Goal: Task Accomplishment & Management: Use online tool/utility

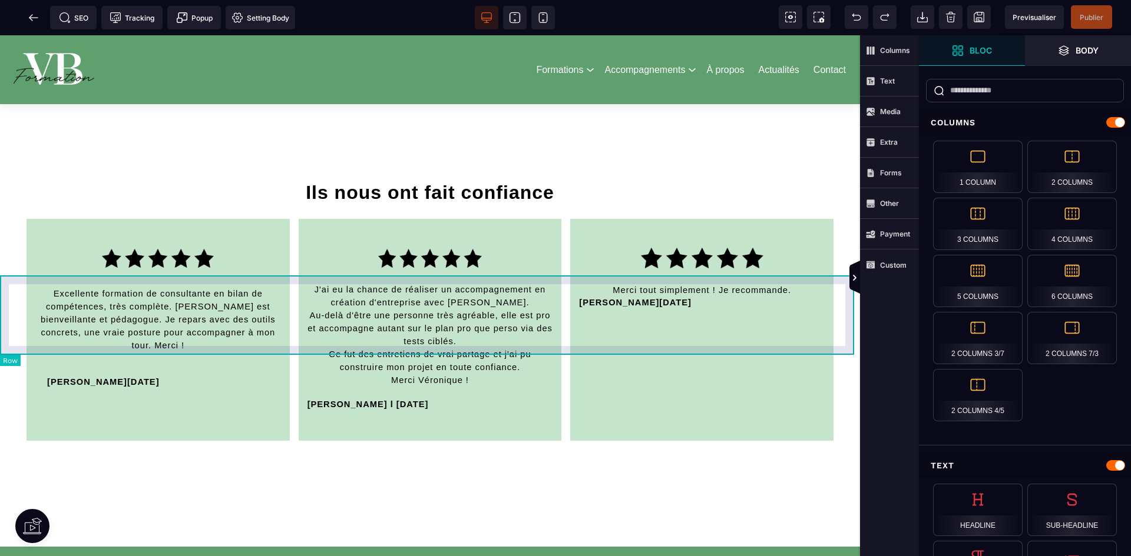
scroll to position [2541, 0]
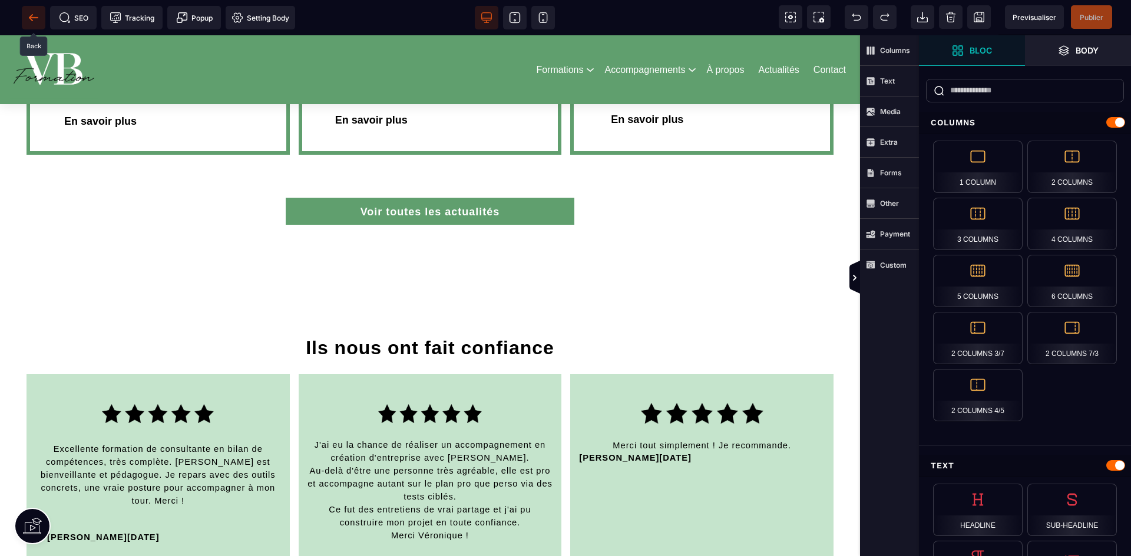
click at [32, 21] on icon at bounding box center [31, 17] width 4 height 6
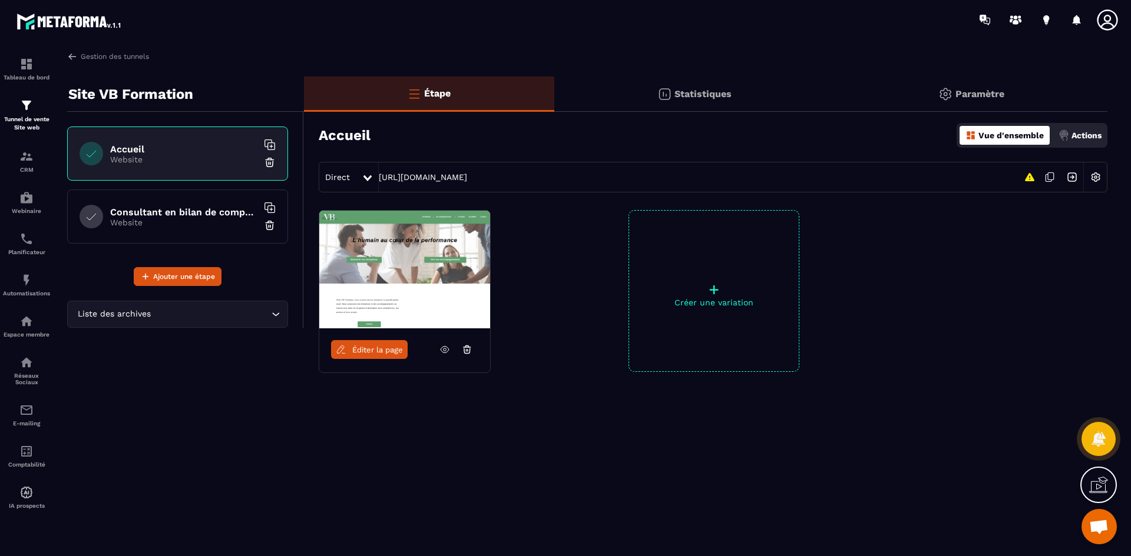
click at [194, 224] on p "Website" at bounding box center [183, 222] width 147 height 9
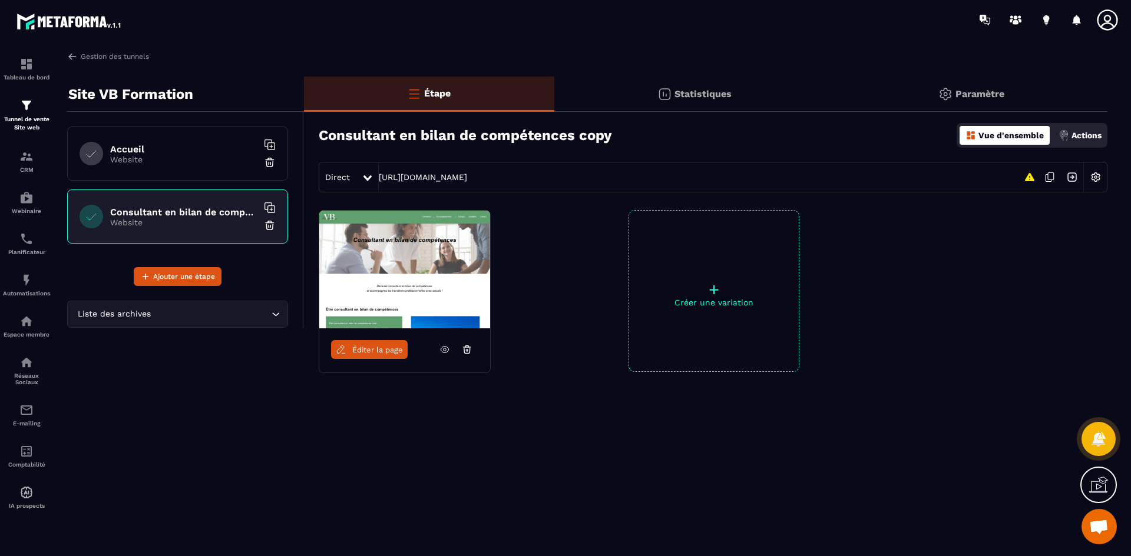
click at [270, 204] on icon at bounding box center [270, 208] width 12 height 12
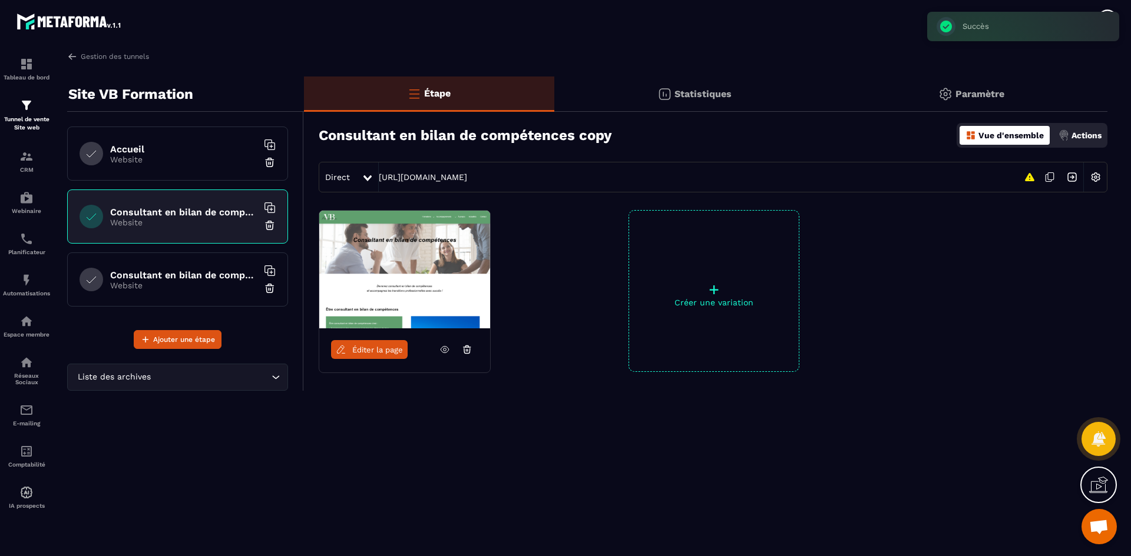
click at [167, 280] on h6 "Consultant en bilan de compétences copy copy" at bounding box center [183, 275] width 147 height 11
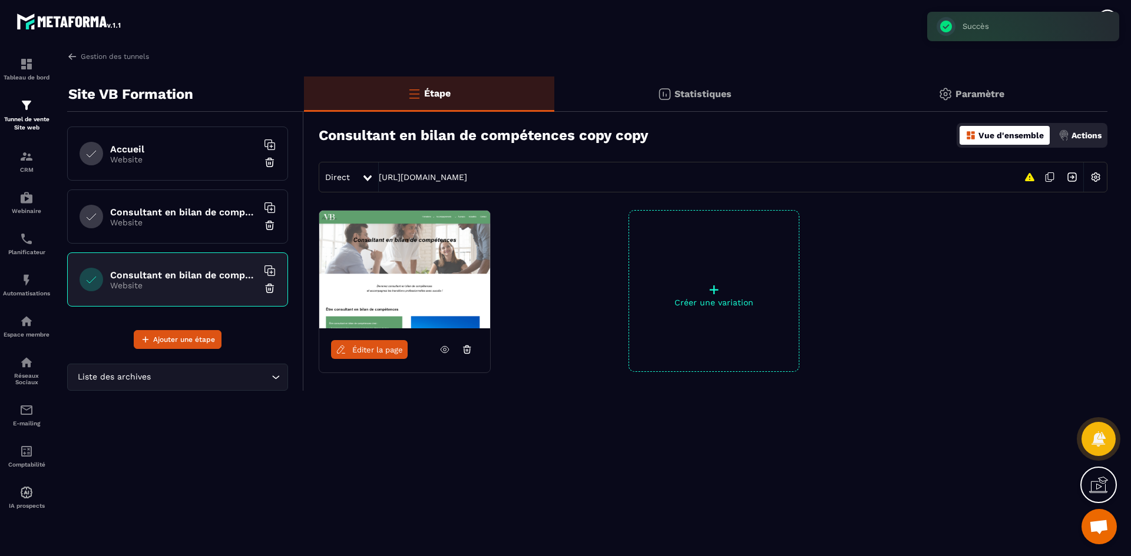
click at [193, 207] on h6 "Consultant en bilan de compétences copy" at bounding box center [183, 212] width 147 height 11
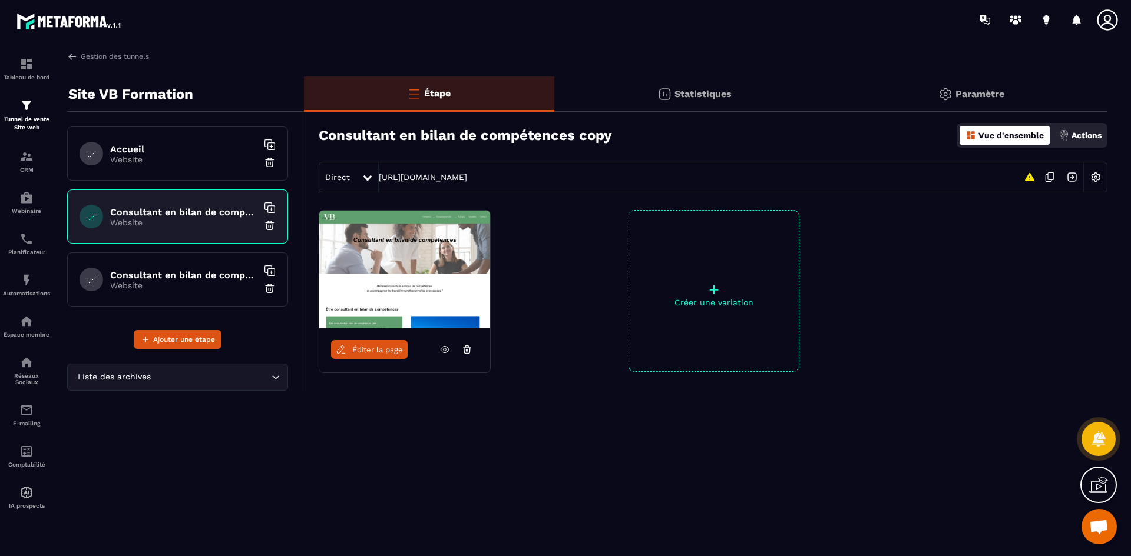
click at [1096, 179] on img at bounding box center [1095, 177] width 22 height 22
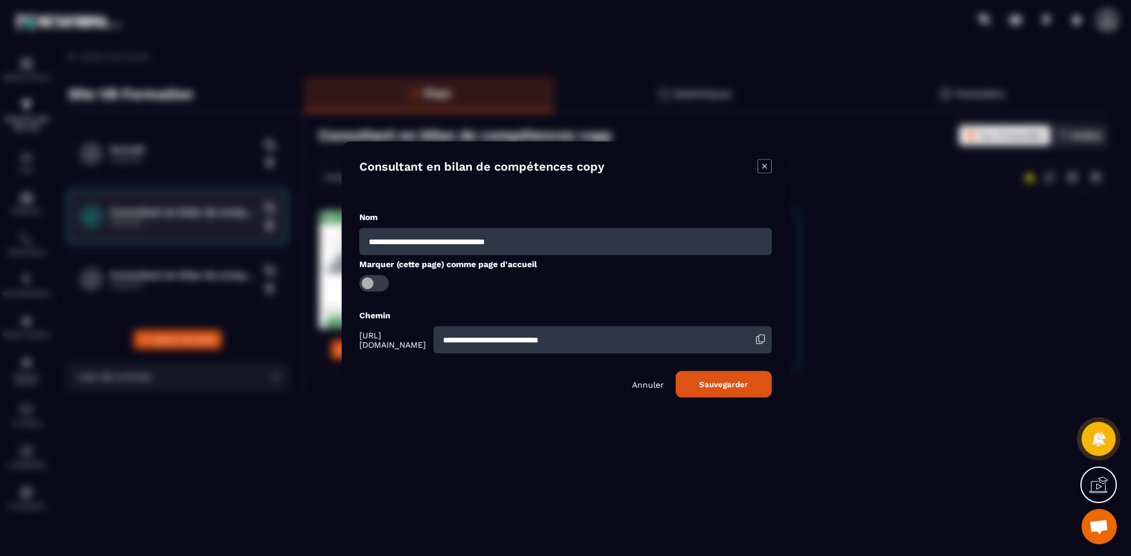
click at [563, 248] on input "**********" at bounding box center [565, 241] width 412 height 27
type input "**********"
click at [718, 391] on button "Sauvegarder" at bounding box center [723, 384] width 96 height 26
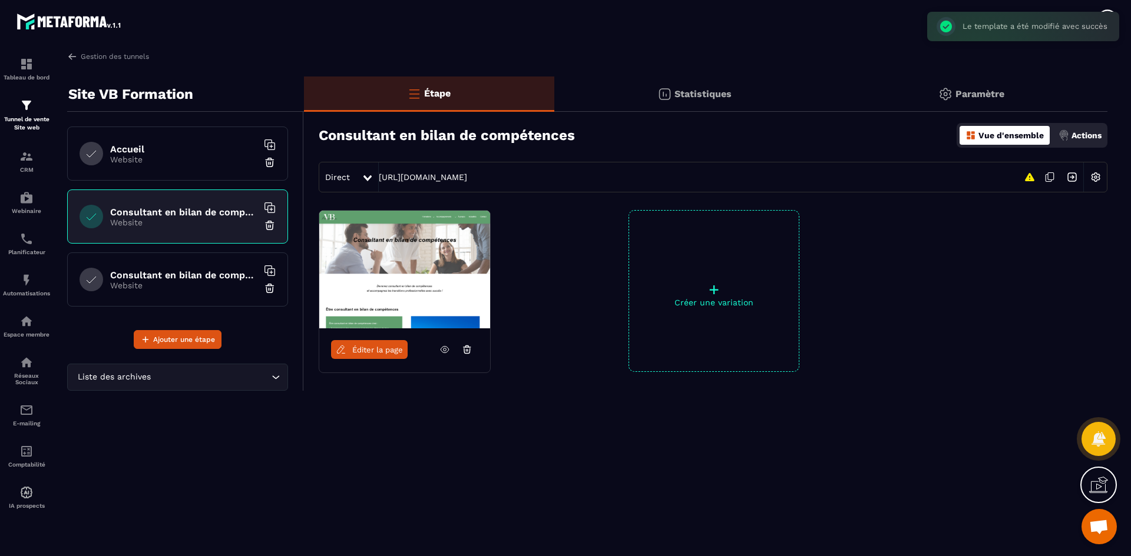
click at [180, 160] on p "Website" at bounding box center [183, 159] width 147 height 9
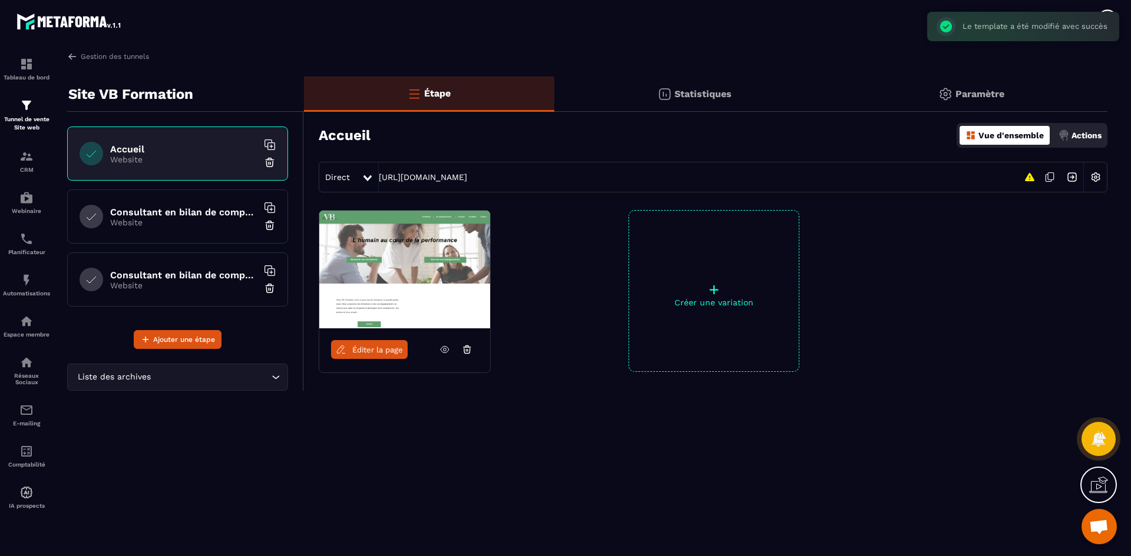
click at [1095, 176] on img at bounding box center [1095, 177] width 22 height 22
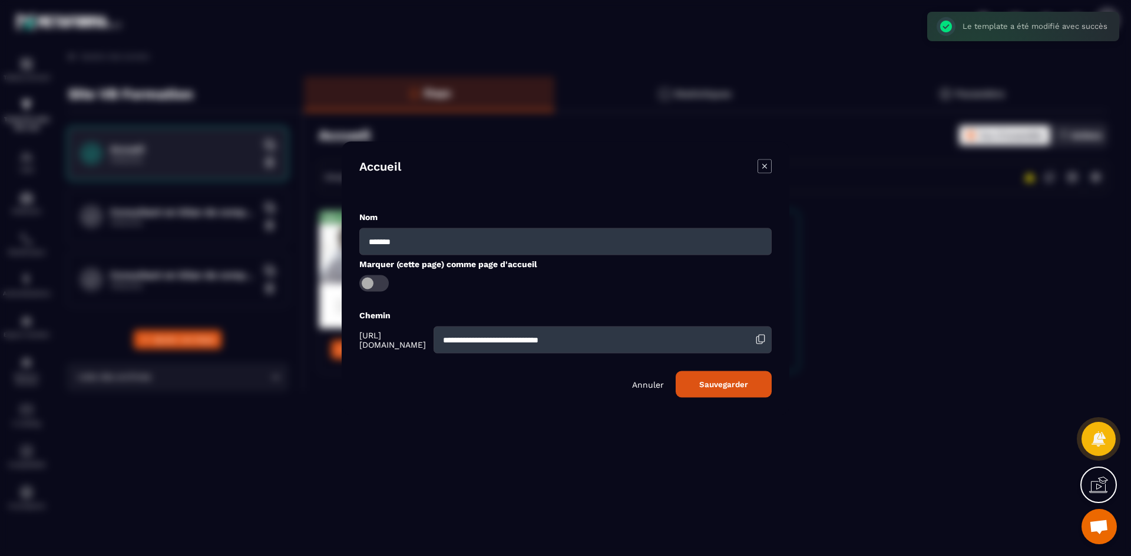
click at [372, 293] on div "**********" at bounding box center [565, 304] width 412 height 187
click at [373, 283] on span "Modal window" at bounding box center [373, 283] width 29 height 16
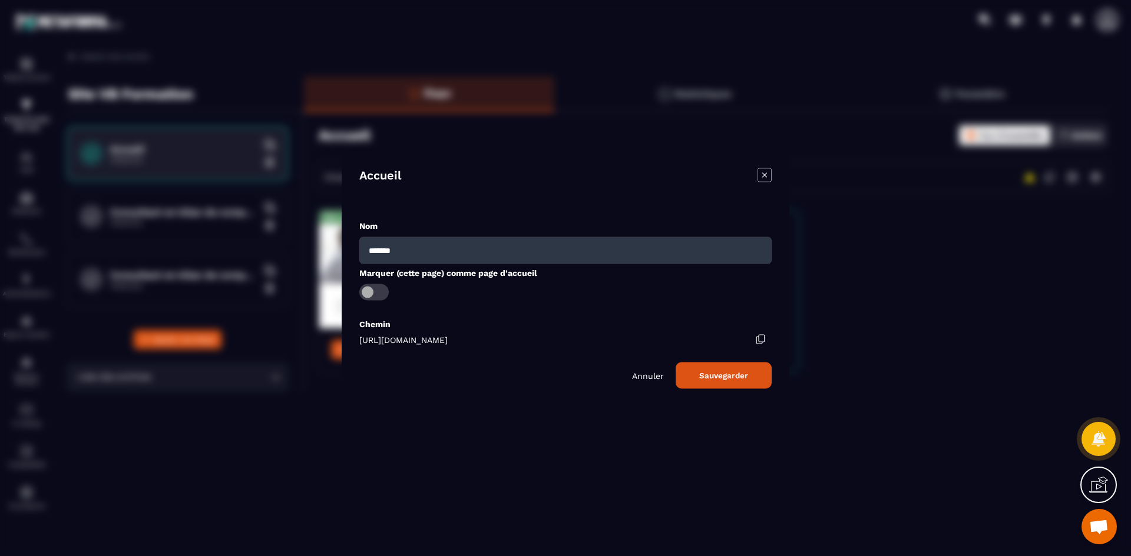
click at [706, 376] on button "Sauvegarder" at bounding box center [723, 375] width 96 height 26
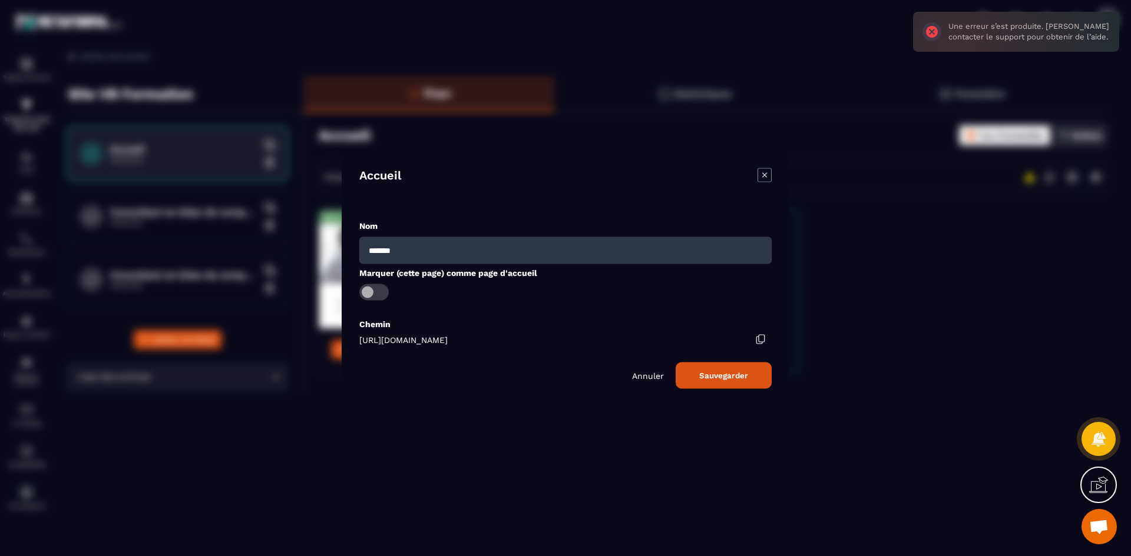
click at [866, 262] on div "Modal window" at bounding box center [565, 278] width 1131 height 556
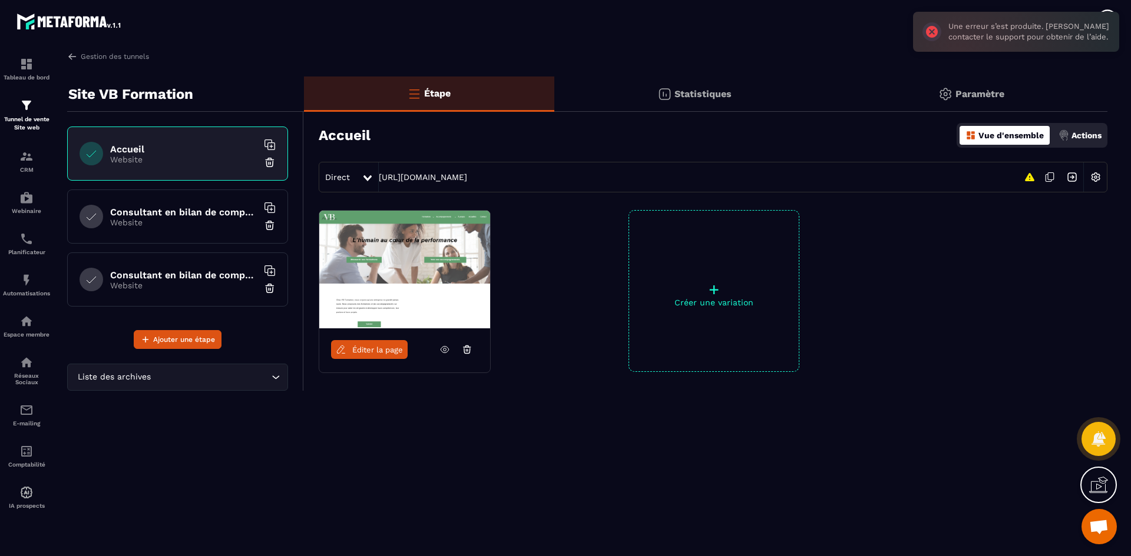
click at [176, 287] on p "Website" at bounding box center [183, 285] width 147 height 9
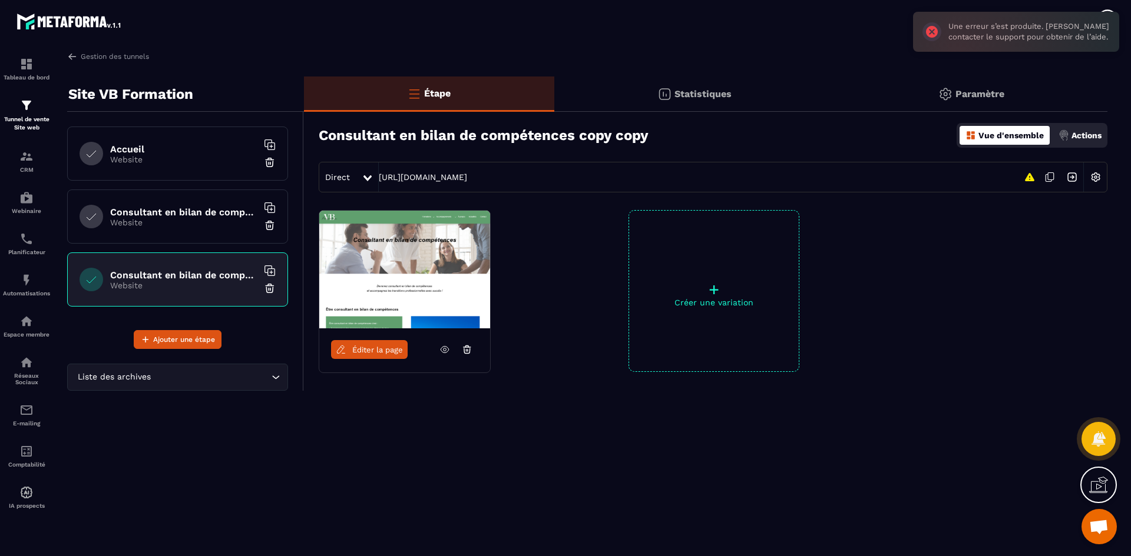
click at [1101, 180] on img at bounding box center [1095, 177] width 22 height 22
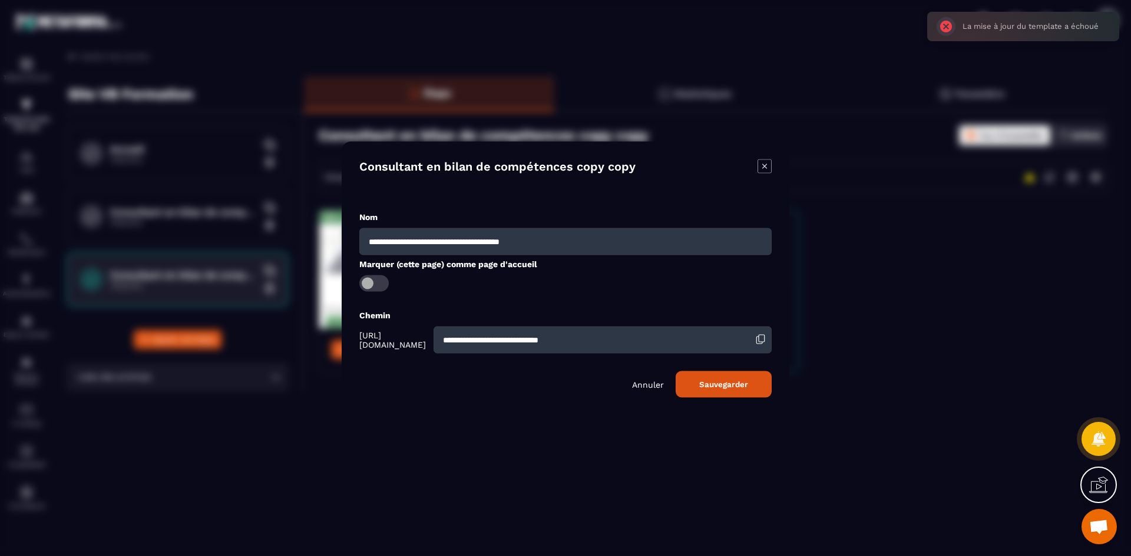
click at [529, 243] on input "**********" at bounding box center [565, 241] width 412 height 27
type input "**********"
click at [734, 387] on button "Sauvegarder" at bounding box center [723, 384] width 96 height 26
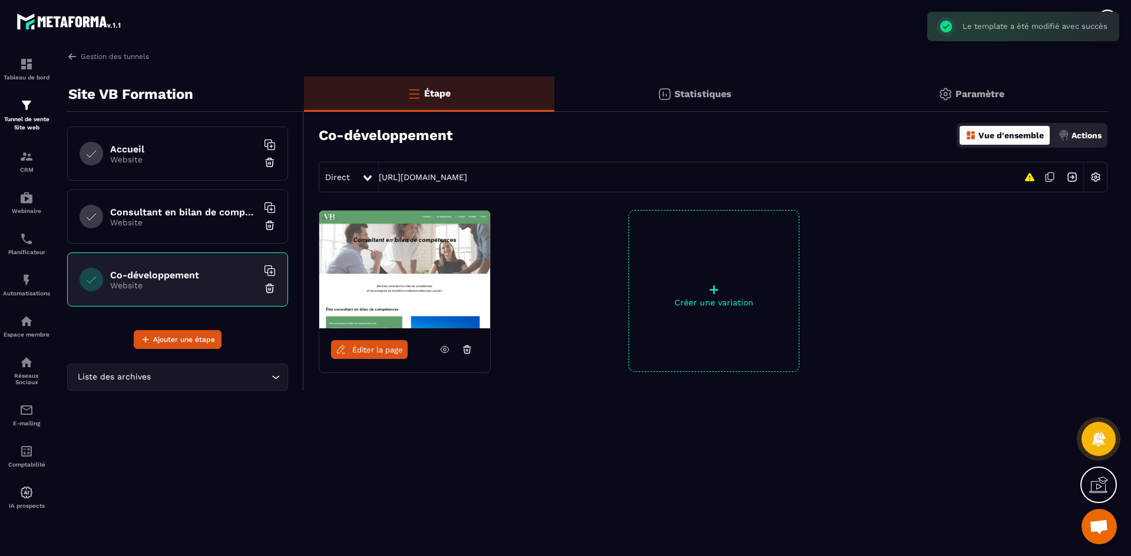
click at [675, 422] on div "Éditer la page + Créer une variation" at bounding box center [705, 320] width 803 height 221
click at [132, 208] on h6 "Consultant en bilan de compétences" at bounding box center [183, 212] width 147 height 11
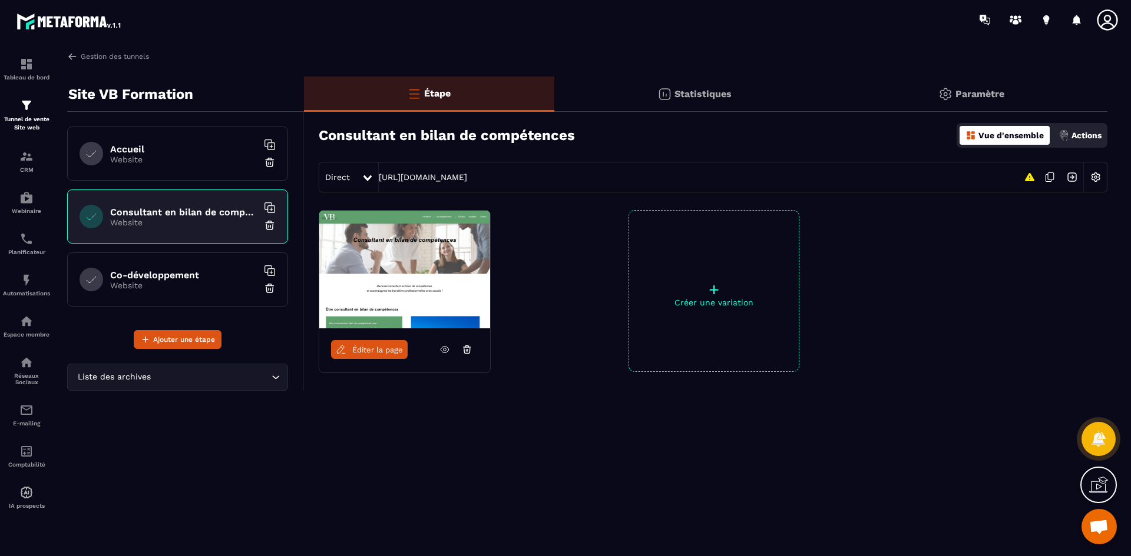
click at [383, 293] on img at bounding box center [404, 270] width 171 height 118
click at [439, 348] on icon at bounding box center [444, 349] width 11 height 11
click at [369, 360] on div "Éditer la page" at bounding box center [404, 350] width 171 height 42
click at [368, 351] on span "Éditer la page" at bounding box center [377, 350] width 51 height 9
